Goal: Navigation & Orientation: Find specific page/section

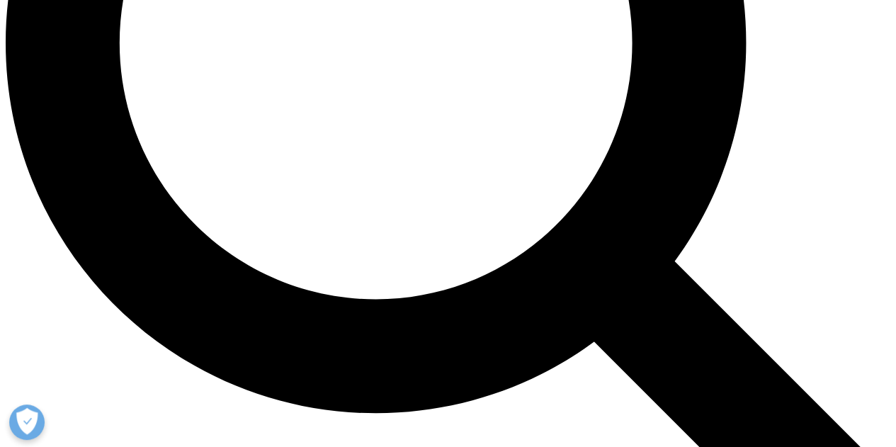
scroll to position [1231, 0]
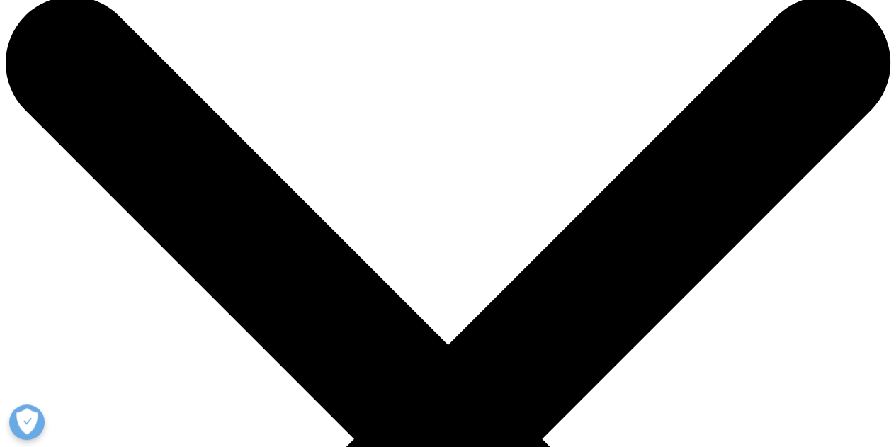
scroll to position [0, 0]
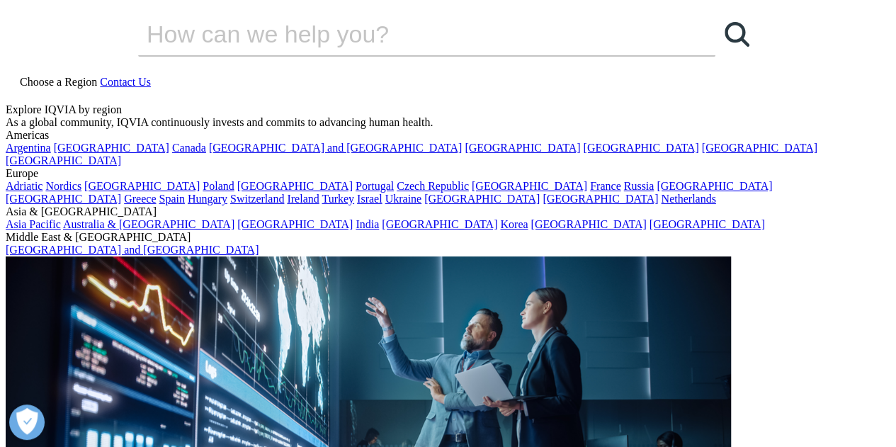
click at [97, 76] on span "Choose a Region" at bounding box center [58, 82] width 77 height 12
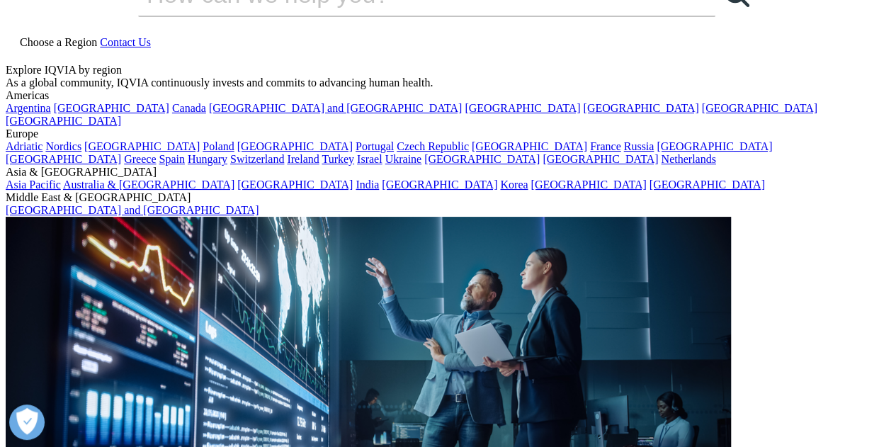
scroll to position [43, 0]
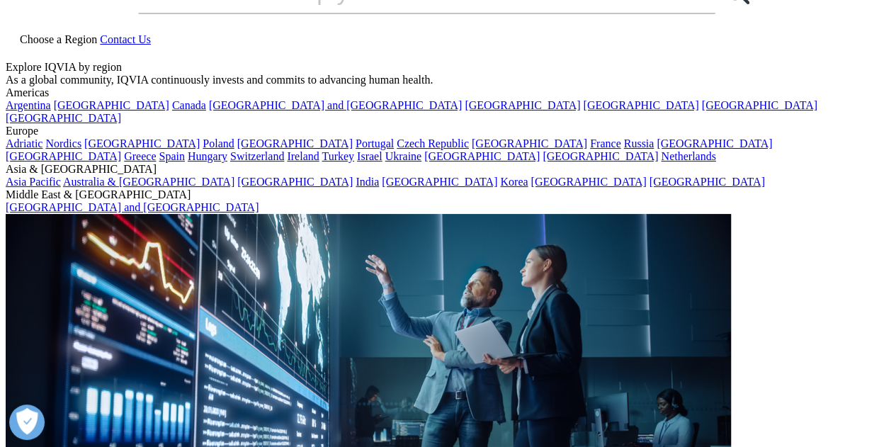
click at [590, 150] on link "France" at bounding box center [605, 143] width 31 height 12
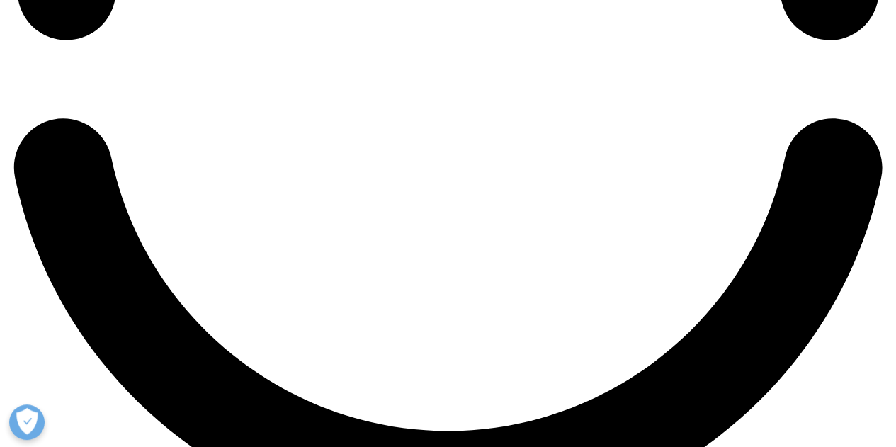
scroll to position [2182, 0]
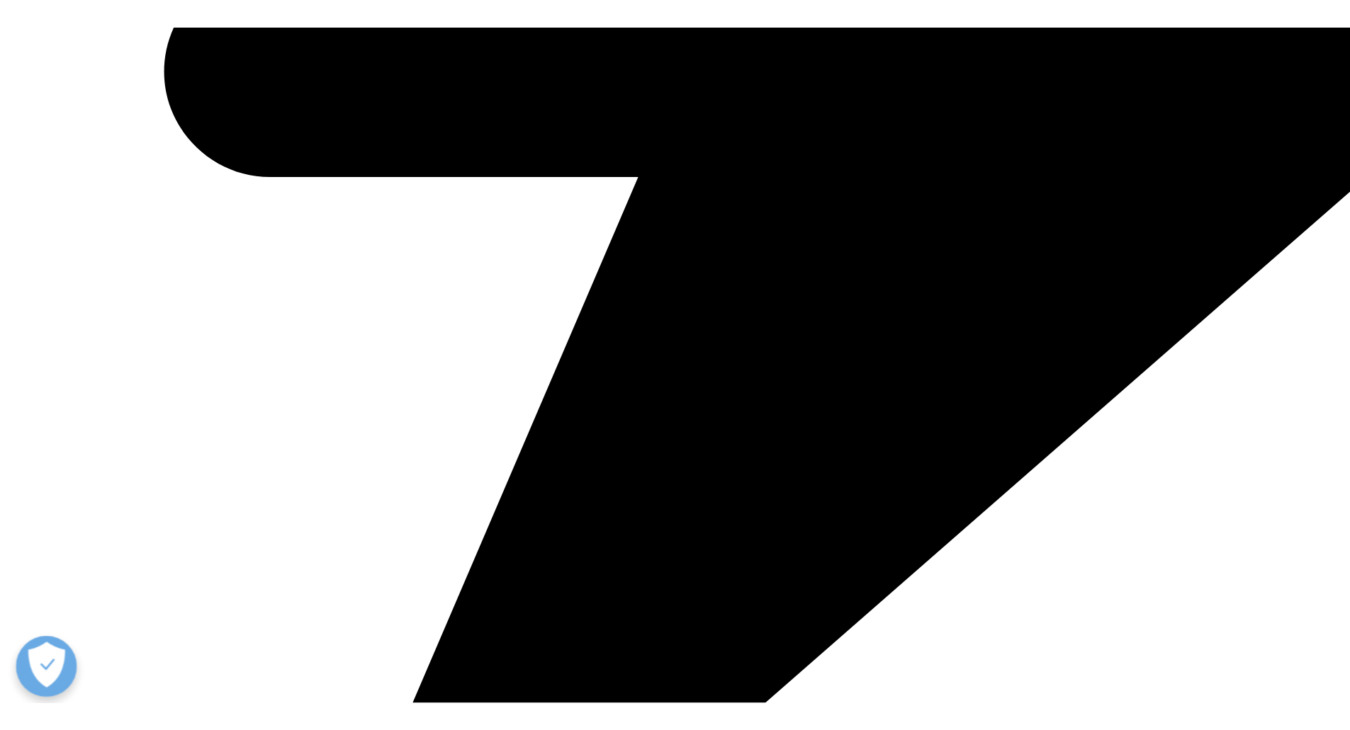
scroll to position [3410, 0]
